Goal: Information Seeking & Learning: Learn about a topic

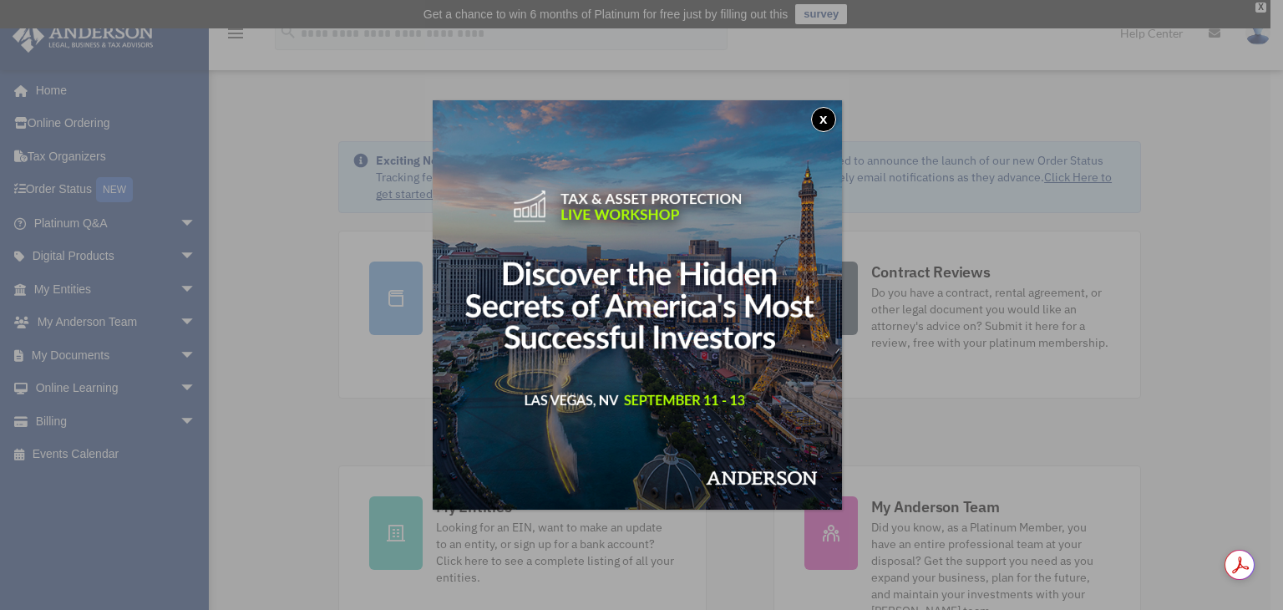
click at [828, 114] on button "x" at bounding box center [823, 119] width 25 height 25
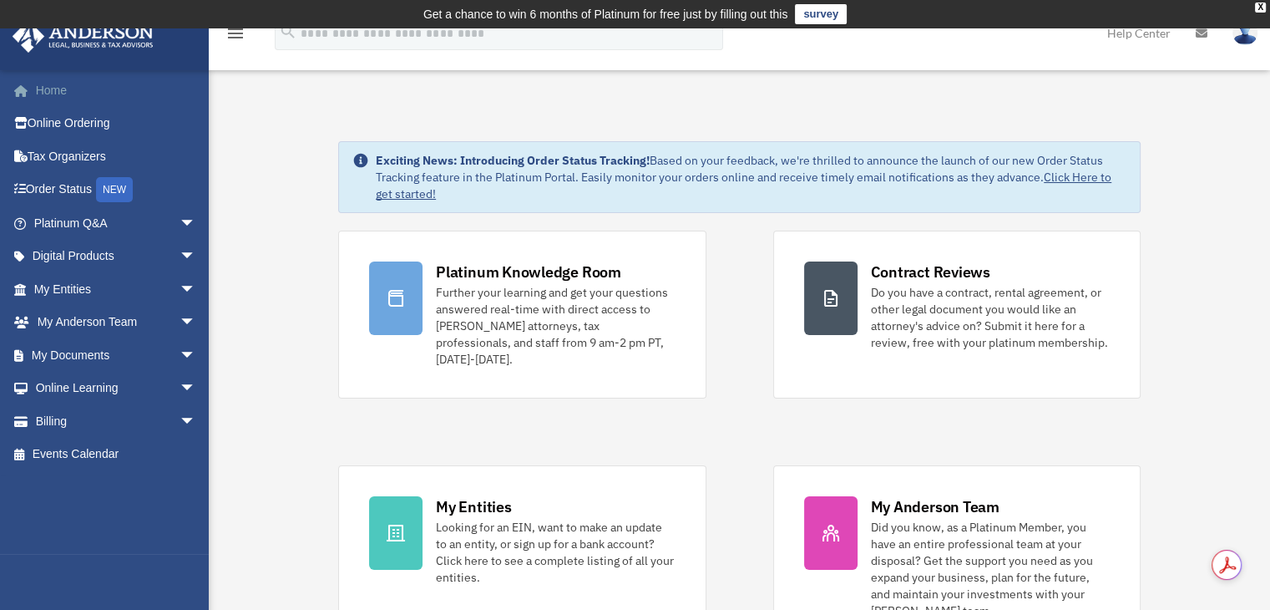
click at [43, 80] on link "Home" at bounding box center [117, 89] width 210 height 33
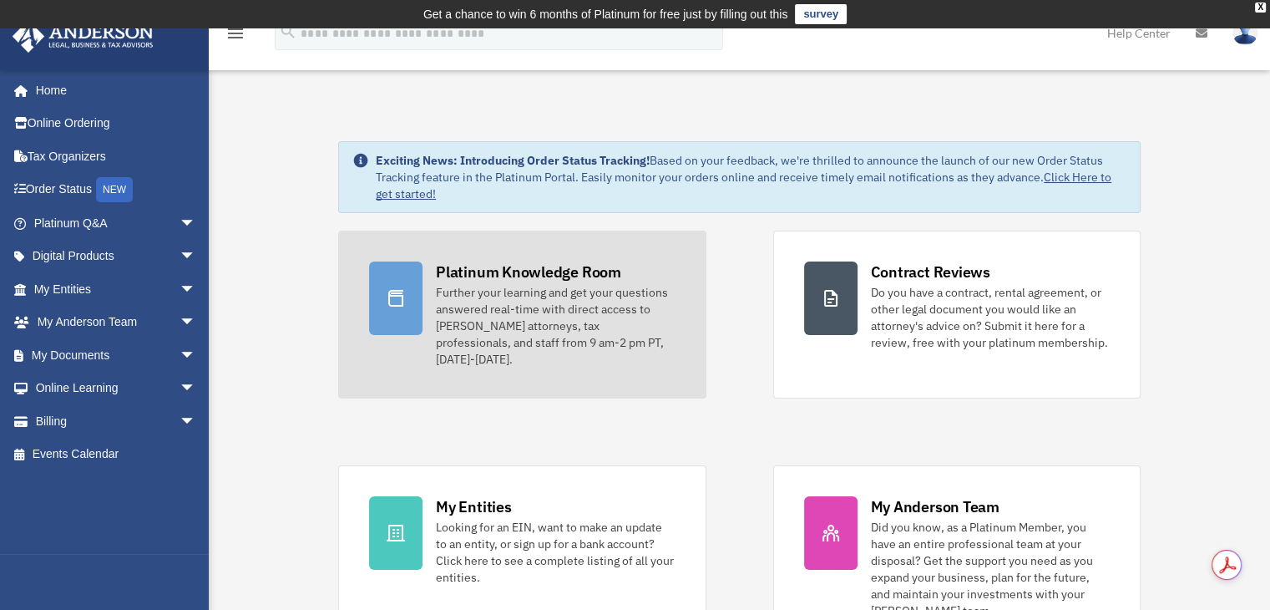
click at [506, 277] on div "Platinum Knowledge Room" at bounding box center [528, 271] width 185 height 21
click at [393, 285] on div at bounding box center [395, 297] width 53 height 73
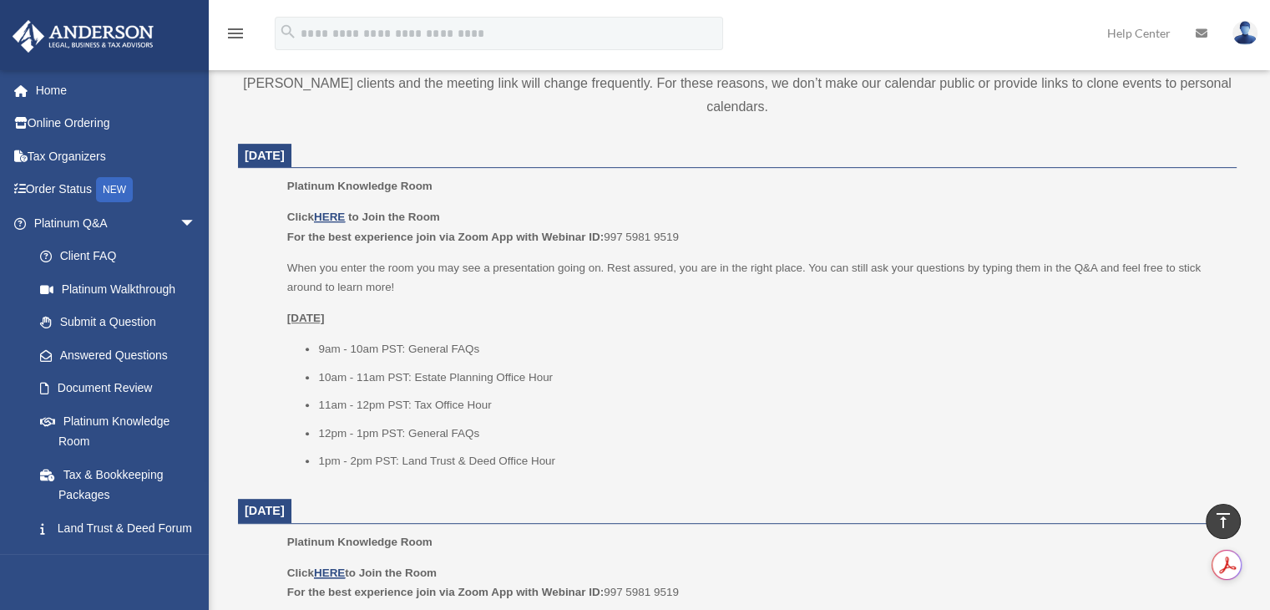
scroll to position [686, 0]
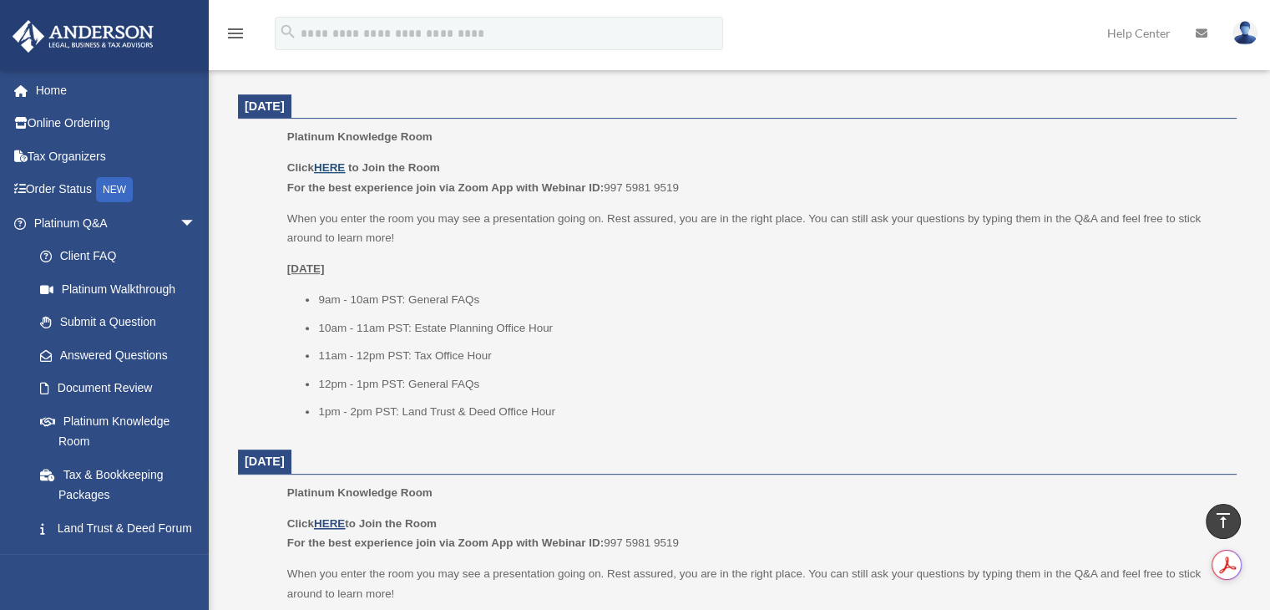
click at [342, 168] on u "HERE" at bounding box center [329, 167] width 31 height 13
